Goal: Task Accomplishment & Management: Complete application form

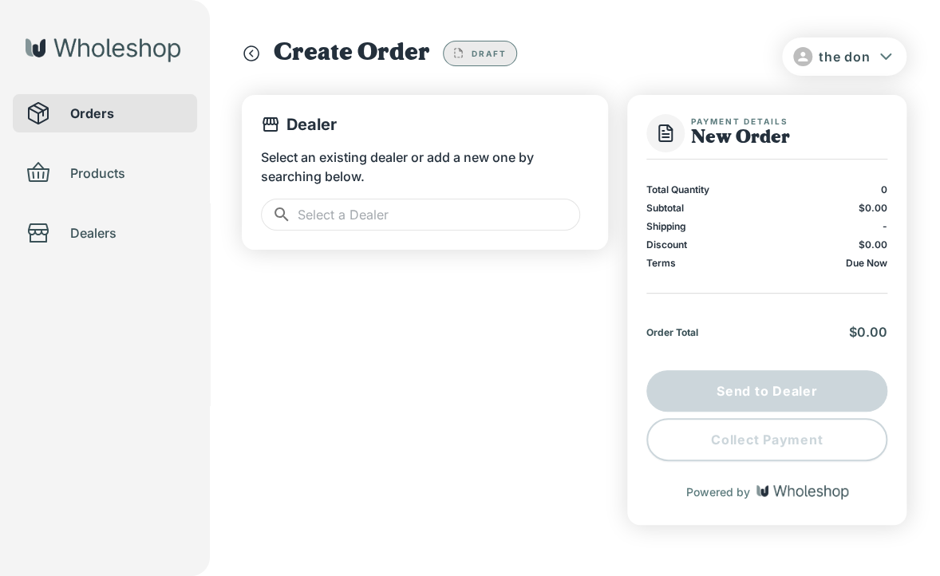
click at [375, 215] on input "text" at bounding box center [439, 215] width 282 height 32
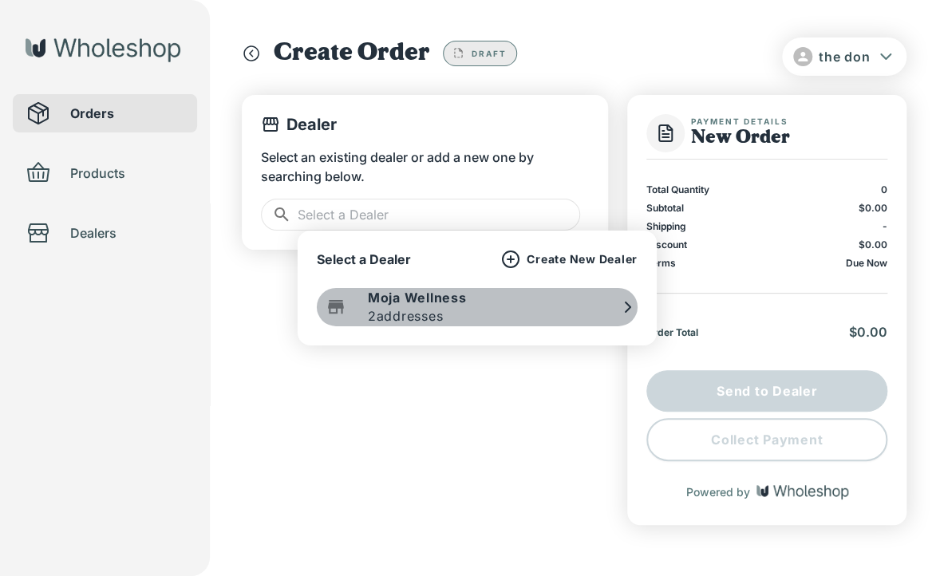
click at [431, 301] on p "Moja Wellness" at bounding box center [417, 298] width 99 height 18
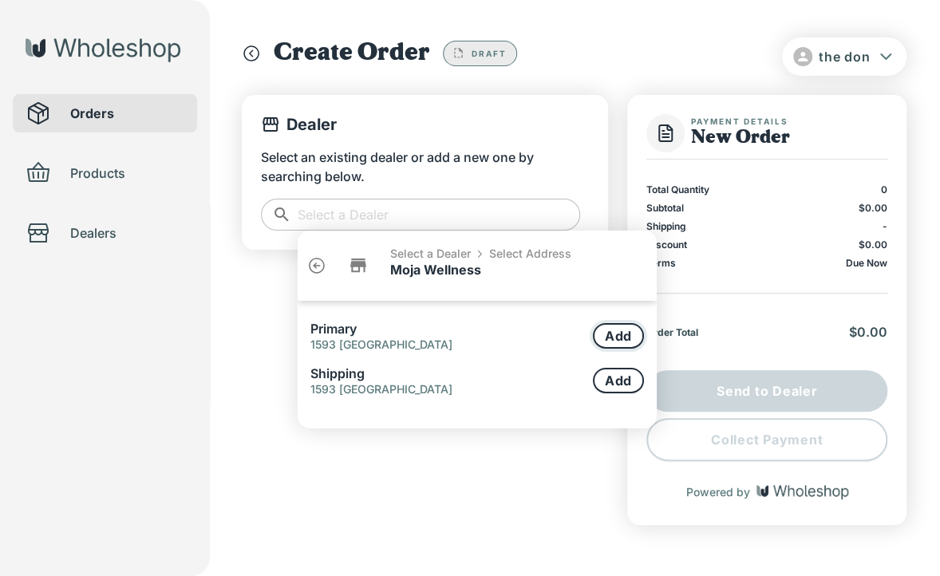
click at [607, 335] on button "Add" at bounding box center [618, 336] width 51 height 26
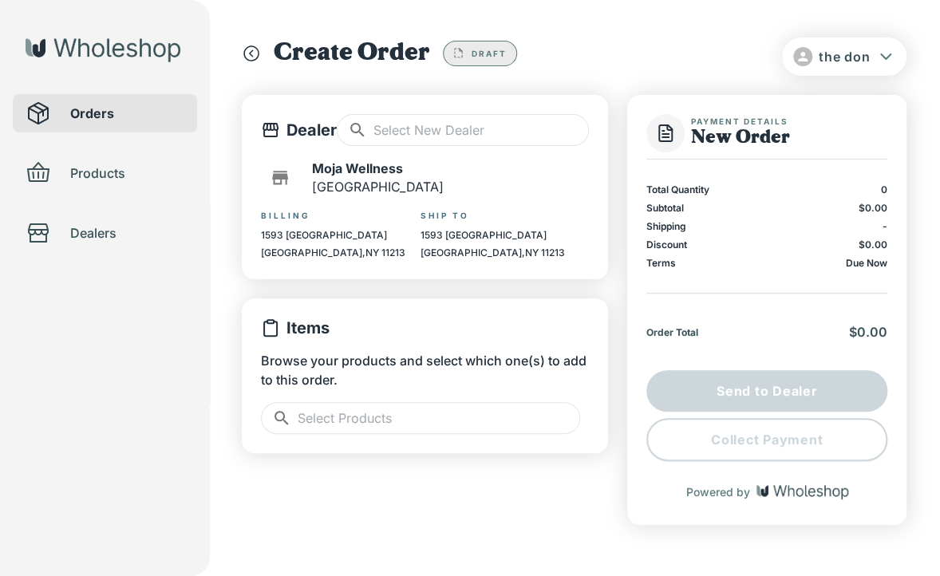
click at [336, 430] on input "text" at bounding box center [439, 418] width 282 height 32
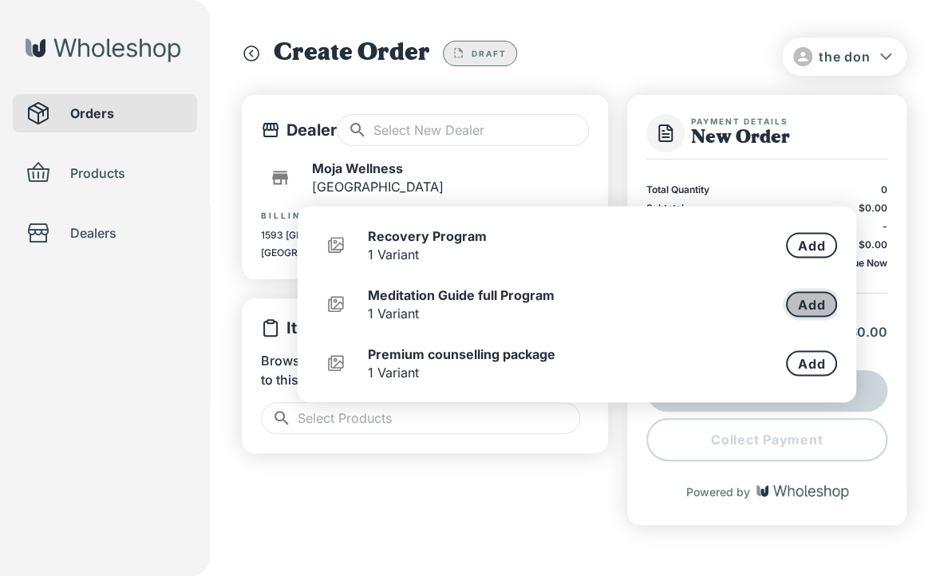
click at [823, 307] on button "Add" at bounding box center [811, 304] width 51 height 26
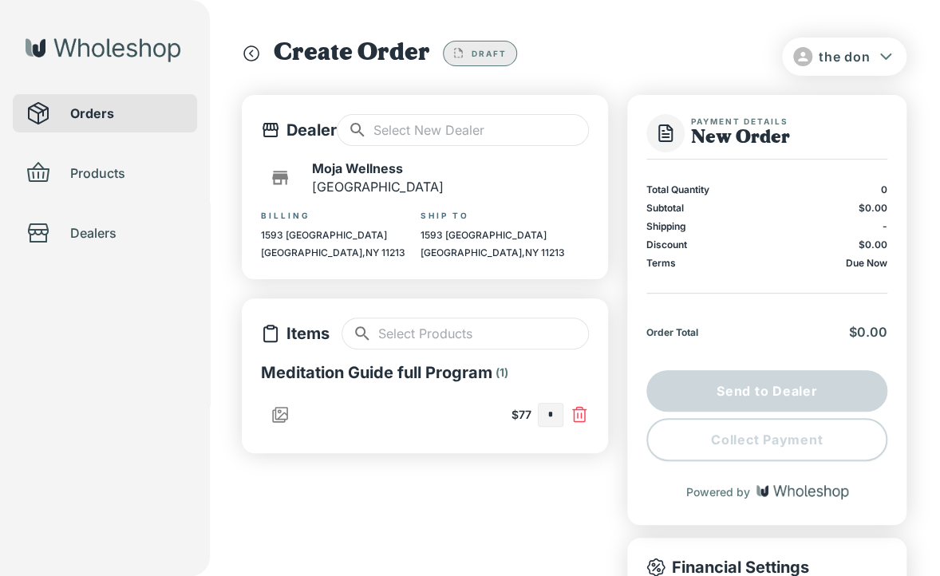
type input "*"
click at [500, 342] on input "text" at bounding box center [483, 333] width 211 height 32
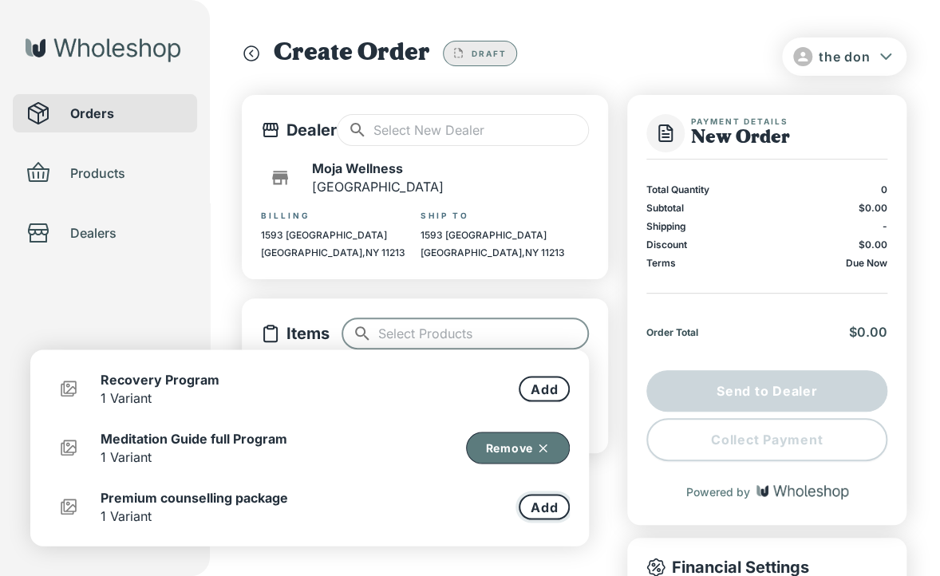
click at [534, 503] on button "Add" at bounding box center [543, 507] width 51 height 26
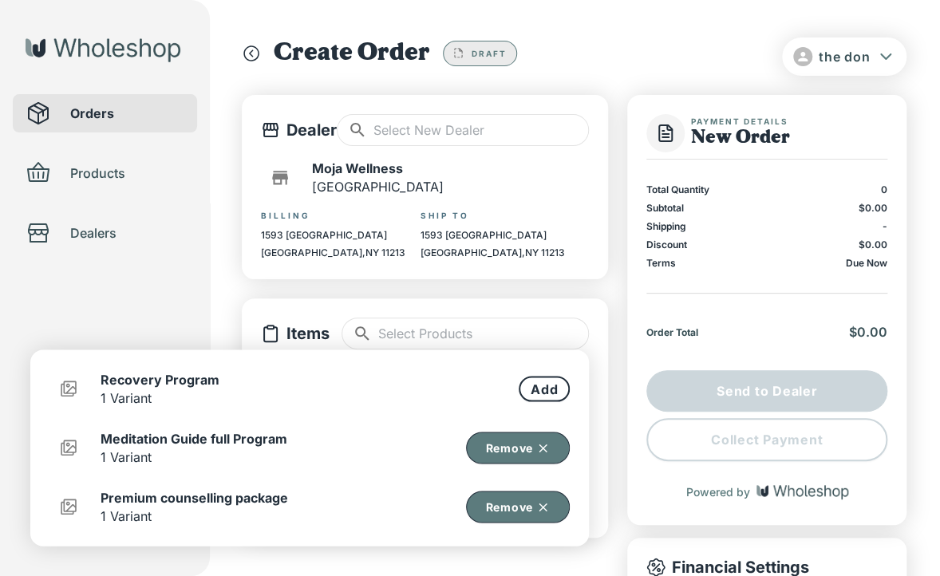
click at [443, 558] on div "Dealer ​ ​ Moja Wellness Brooklyn Billing 1593 Sterling Place Brooklyn , NY 112…" at bounding box center [425, 542] width 366 height 894
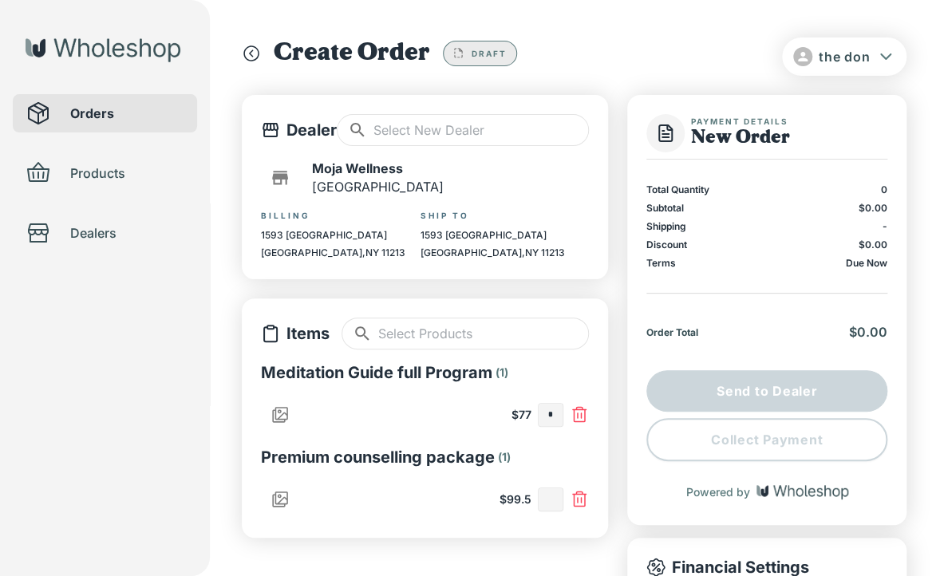
click at [551, 501] on input "text" at bounding box center [550, 499] width 24 height 22
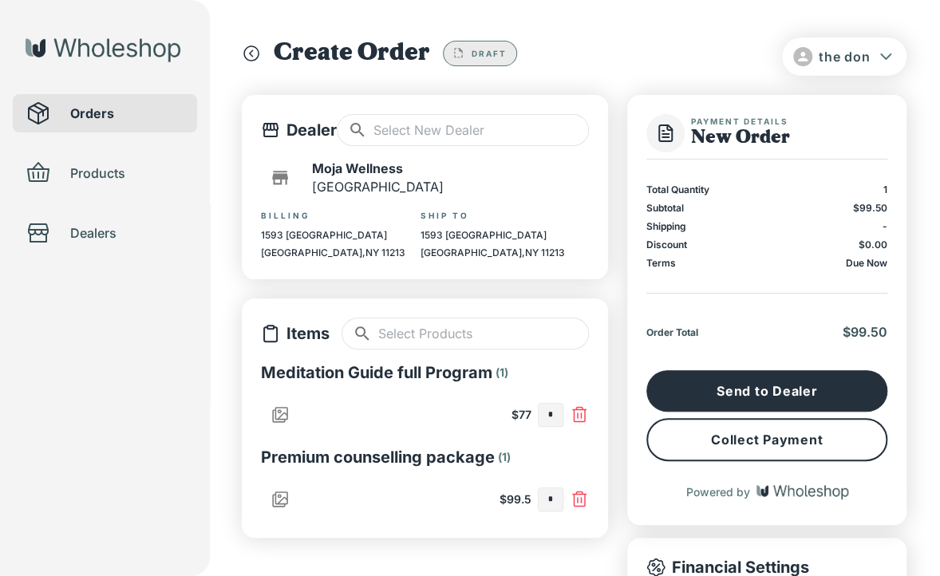
type input "*"
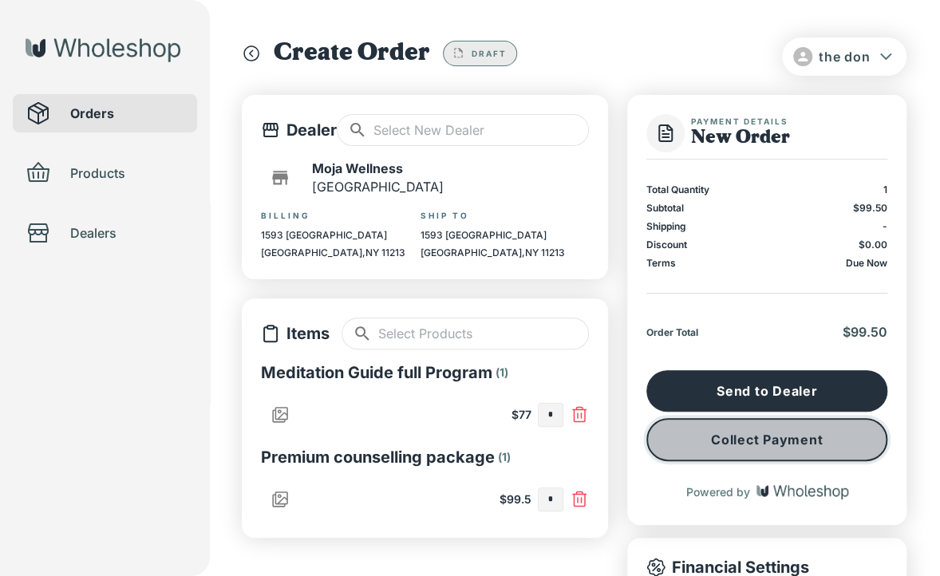
click at [746, 444] on button "Collect Payment" at bounding box center [766, 439] width 241 height 43
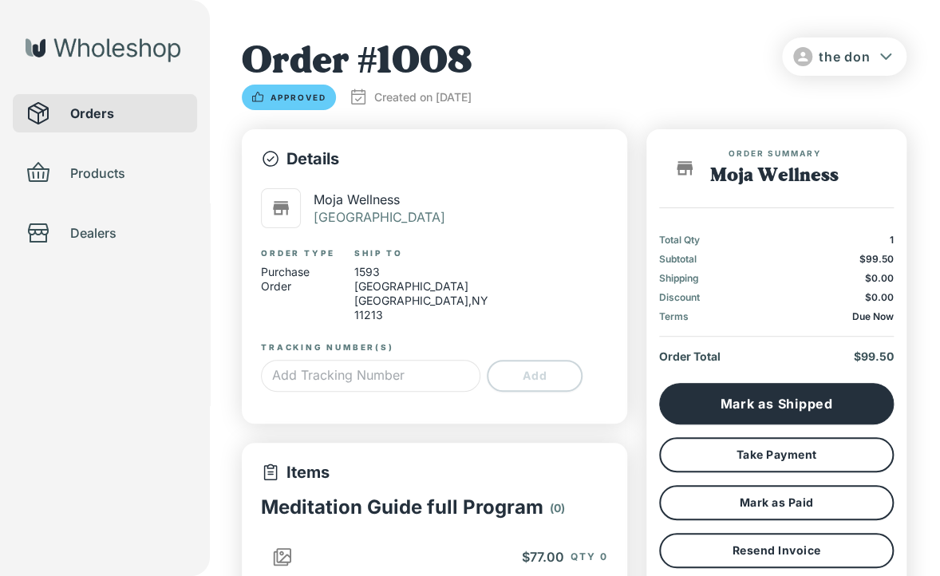
type input "*"
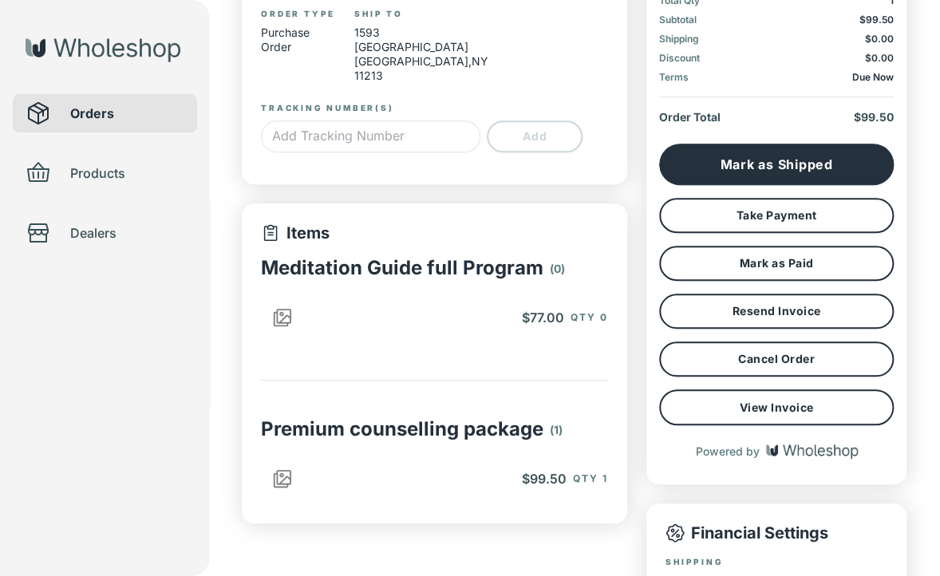
click at [550, 272] on p "( 0 )" at bounding box center [557, 268] width 15 height 21
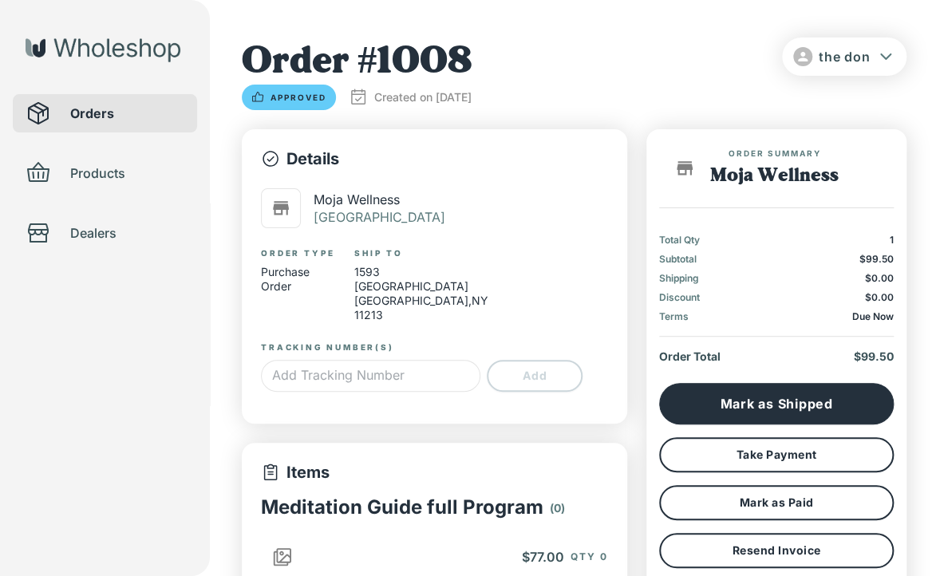
scroll to position [399, 0]
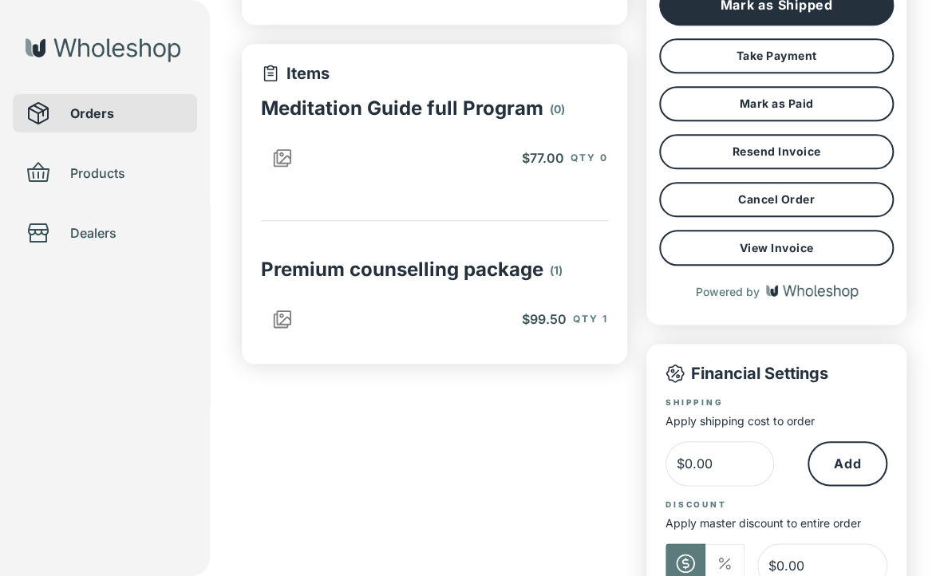
click at [526, 158] on span "$77.00" at bounding box center [543, 158] width 42 height 16
click at [463, 106] on p "Meditation Guide full Program" at bounding box center [402, 108] width 282 height 23
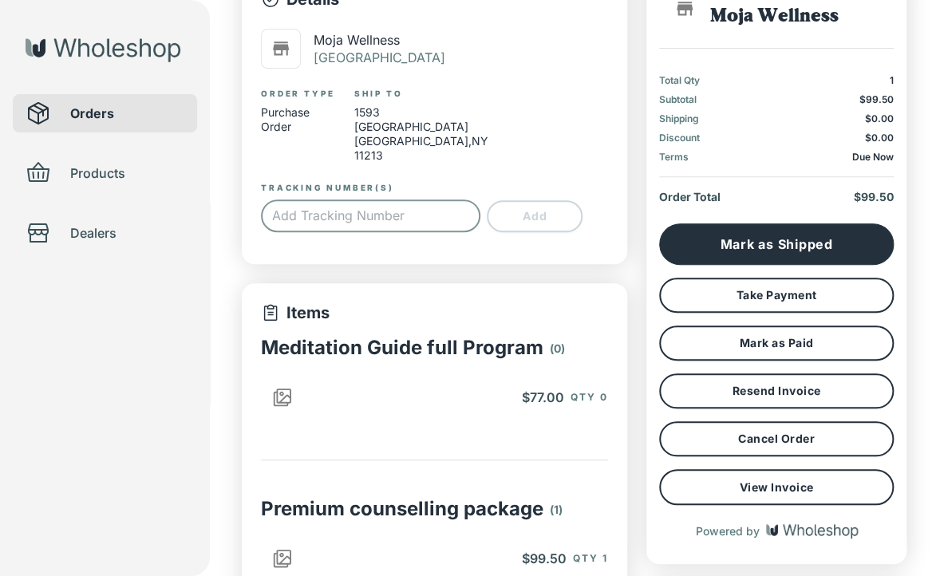
click at [426, 217] on input "text" at bounding box center [370, 216] width 219 height 32
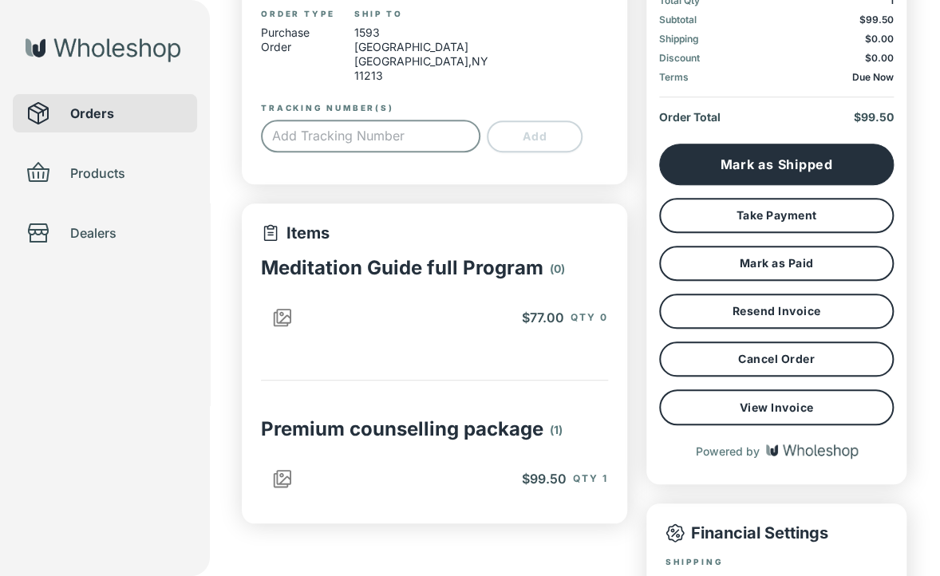
scroll to position [319, 0]
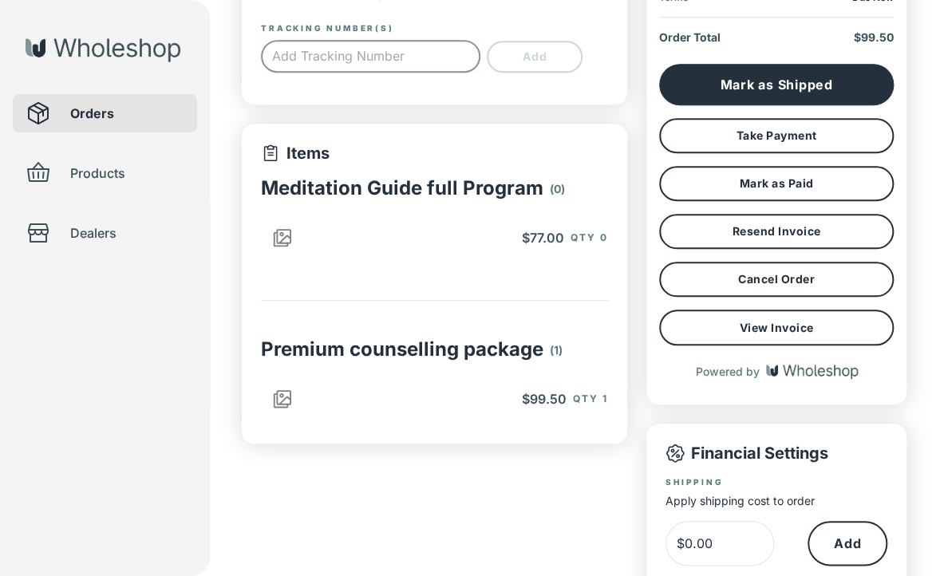
click at [552, 242] on span "$77.00" at bounding box center [543, 238] width 42 height 16
click at [326, 185] on p "Meditation Guide full Program" at bounding box center [402, 187] width 282 height 23
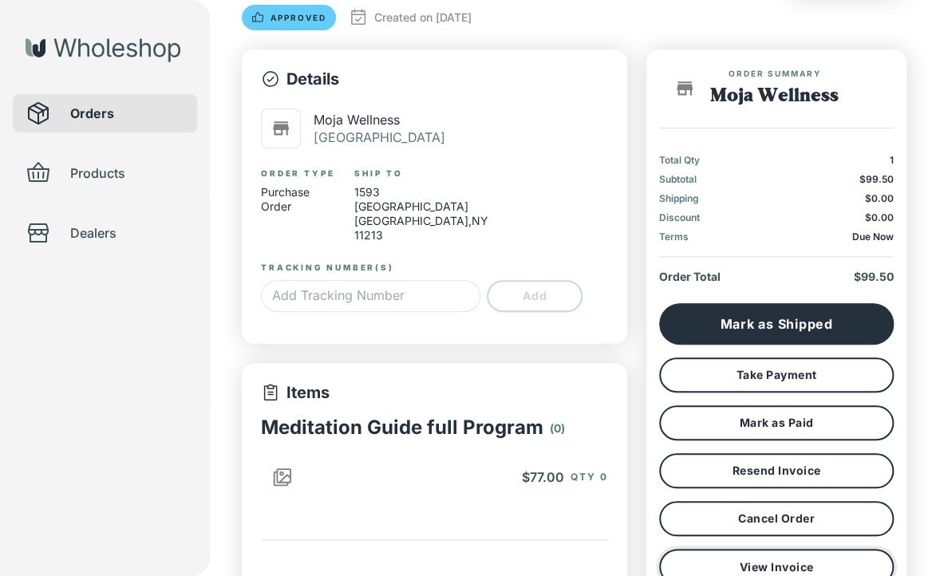
click at [763, 554] on button "View Invoice" at bounding box center [776, 567] width 235 height 36
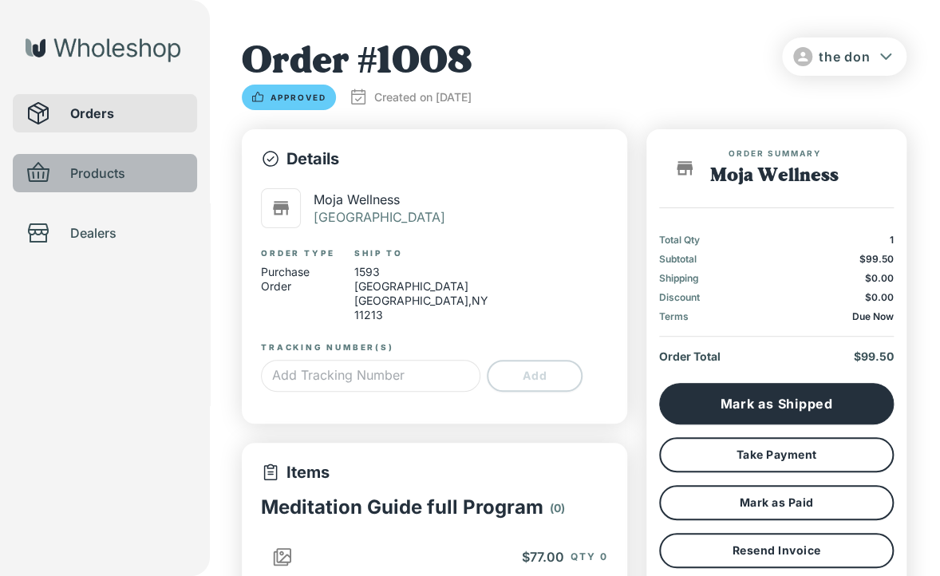
click at [101, 171] on span "Products" at bounding box center [127, 173] width 114 height 19
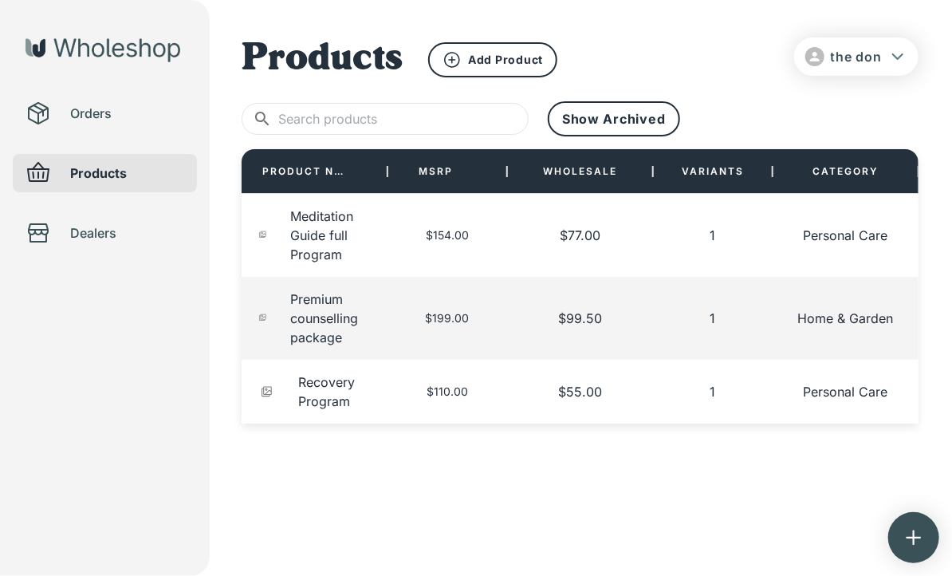
click at [80, 124] on div "Orders" at bounding box center [105, 113] width 184 height 38
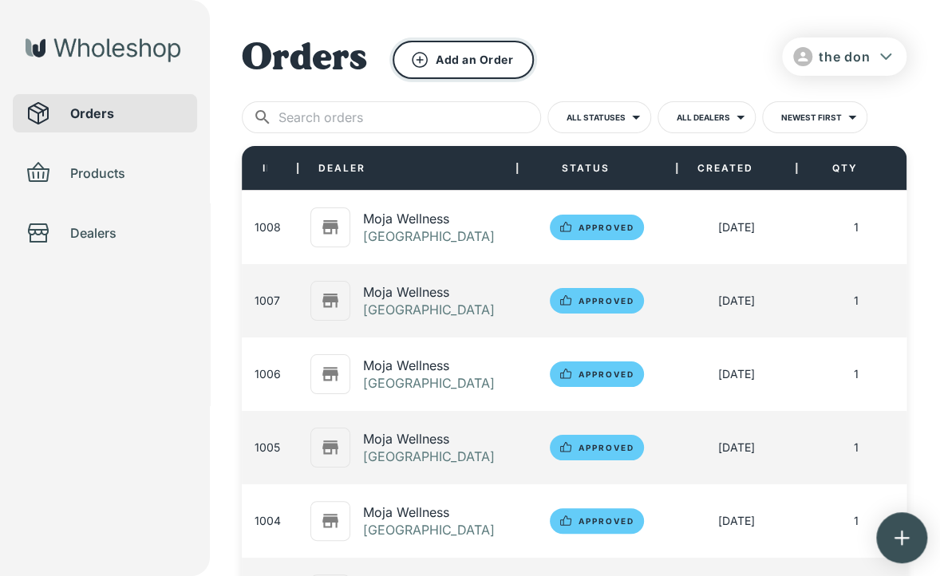
click at [423, 59] on icon "button" at bounding box center [419, 59] width 19 height 19
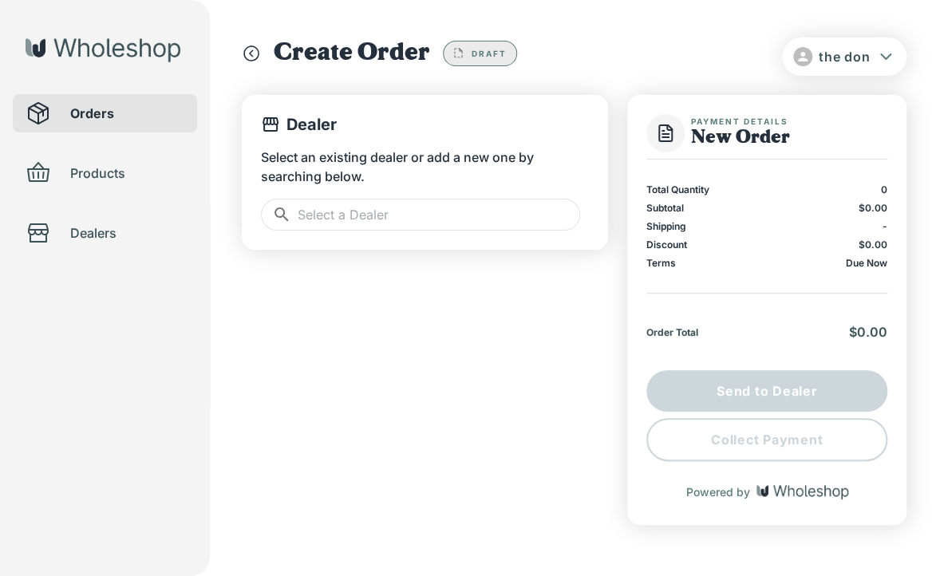
click at [380, 213] on input "text" at bounding box center [439, 215] width 282 height 32
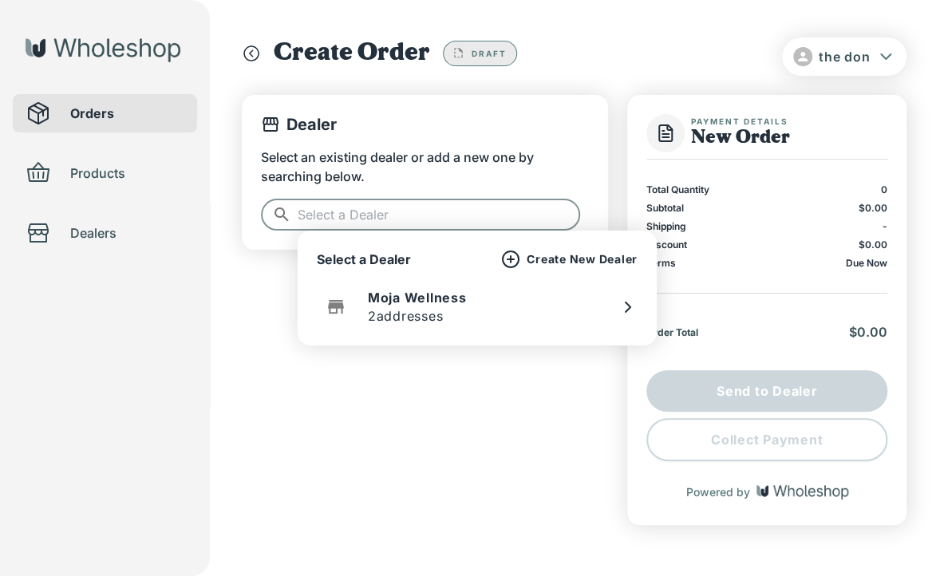
click at [420, 306] on p "2 addresses" at bounding box center [406, 315] width 76 height 19
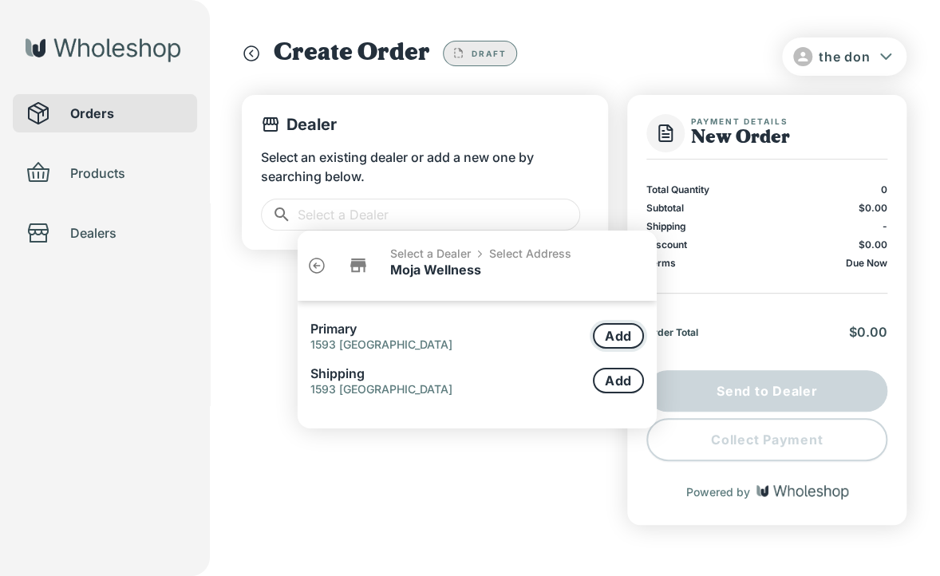
click at [623, 341] on button "Add" at bounding box center [618, 336] width 51 height 26
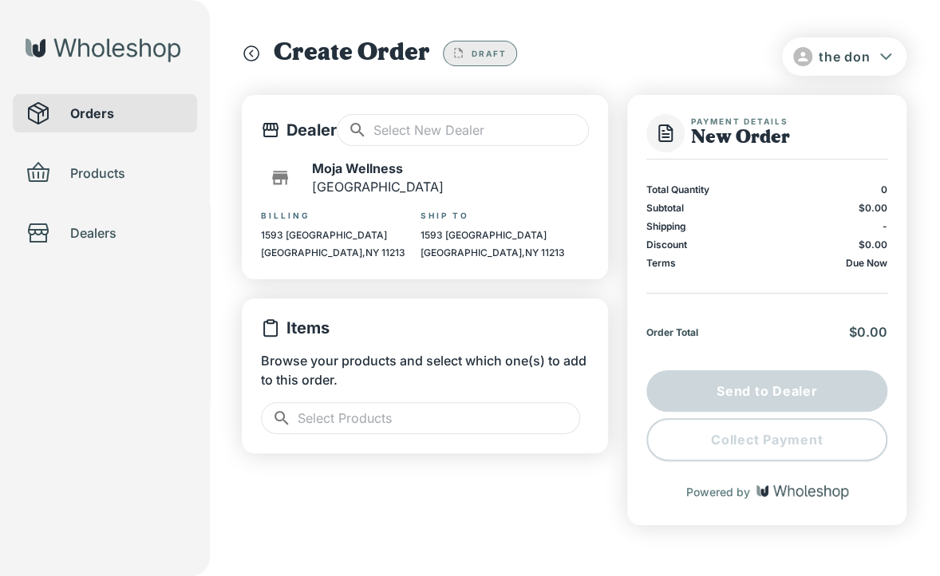
click at [418, 408] on input "text" at bounding box center [439, 418] width 282 height 32
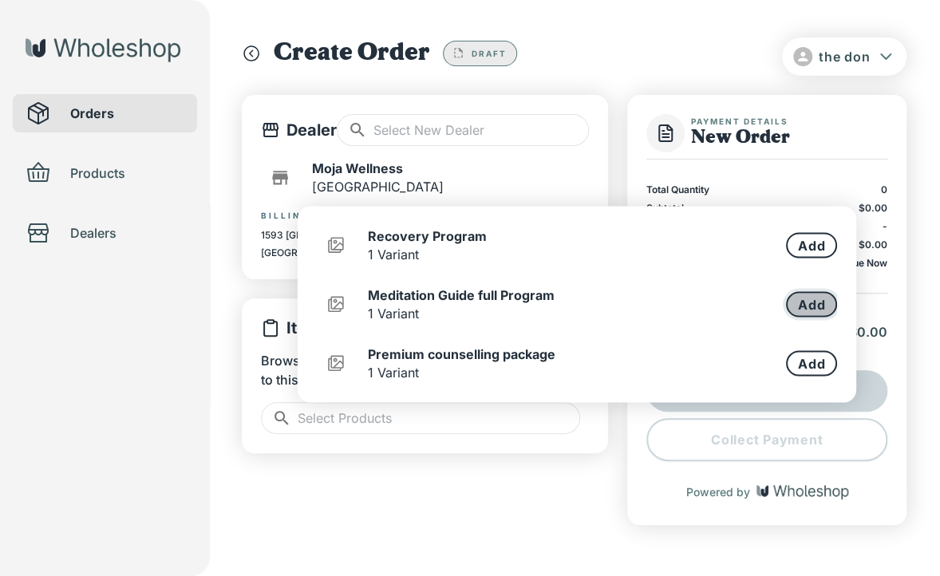
click at [813, 293] on button "Add" at bounding box center [811, 304] width 51 height 26
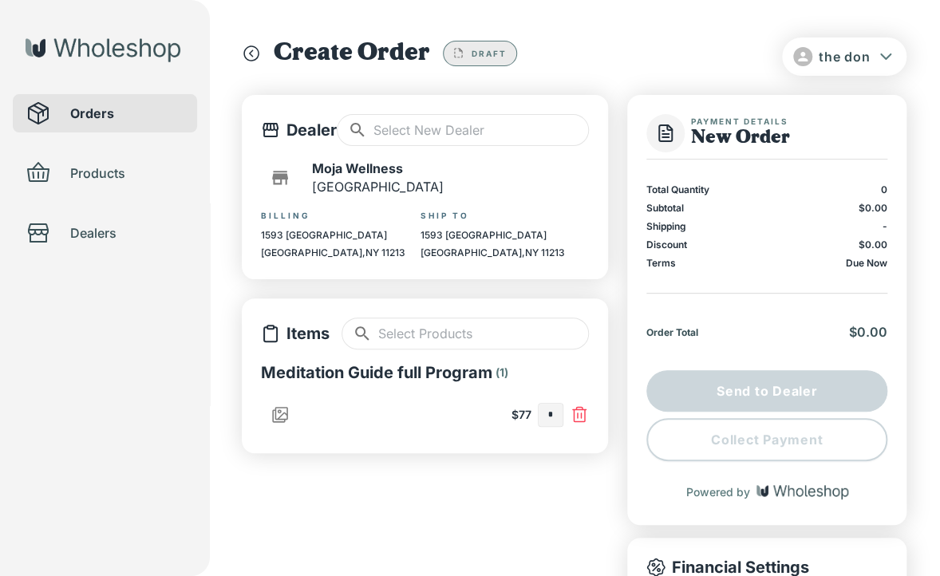
type input "*"
click at [560, 416] on input "text" at bounding box center [550, 415] width 24 height 22
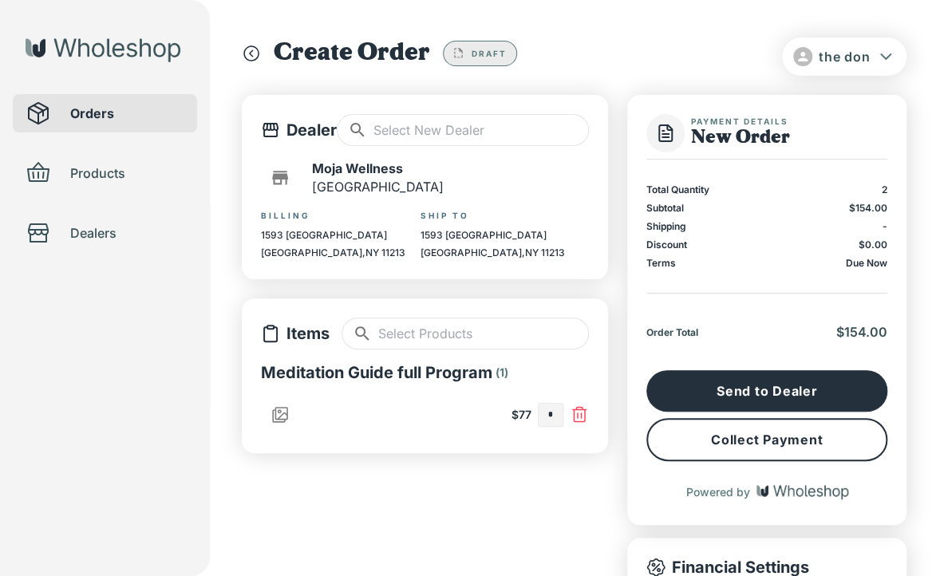
type input "*"
click at [698, 441] on button "Collect Payment" at bounding box center [766, 439] width 241 height 43
